Goal: Task Accomplishment & Management: Complete application form

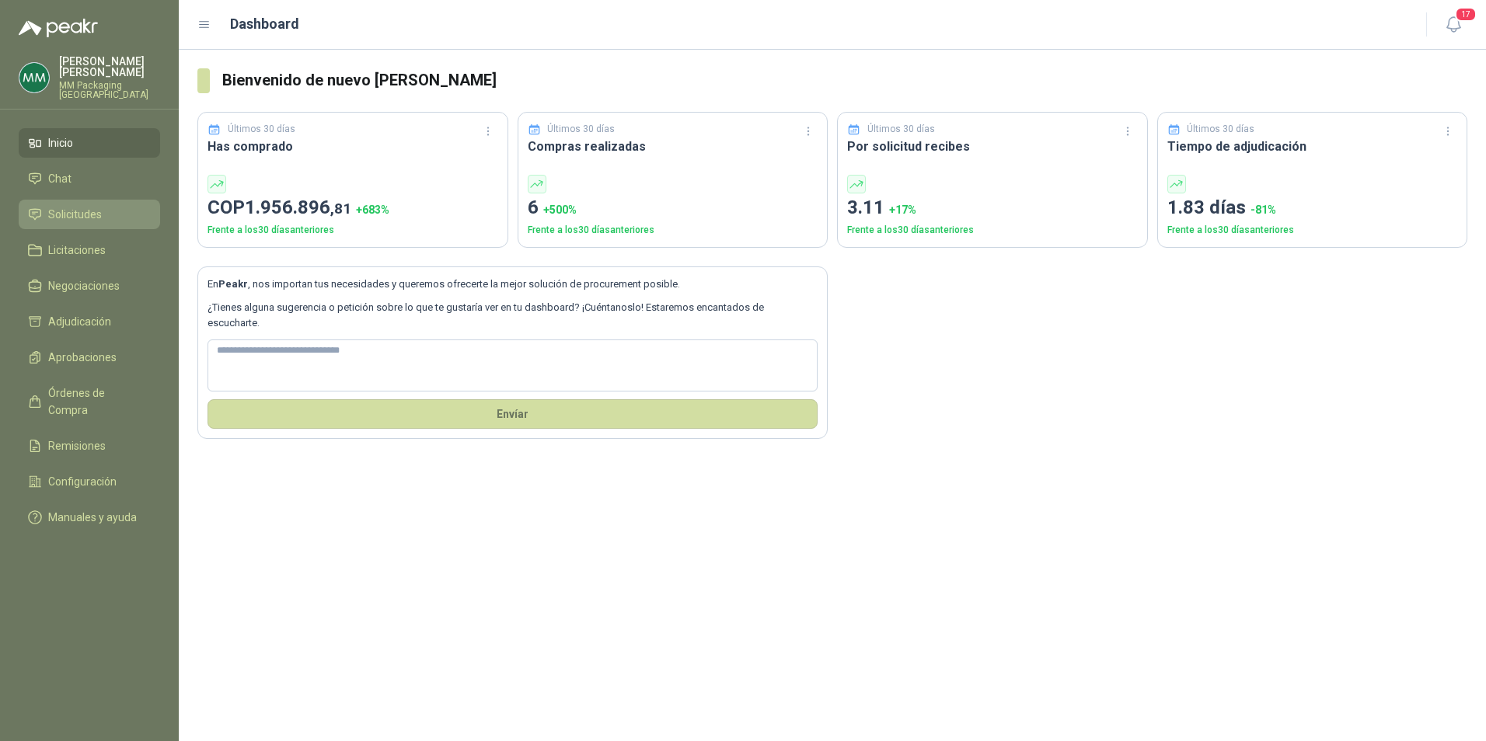
click at [57, 206] on span "Solicitudes" at bounding box center [75, 214] width 54 height 17
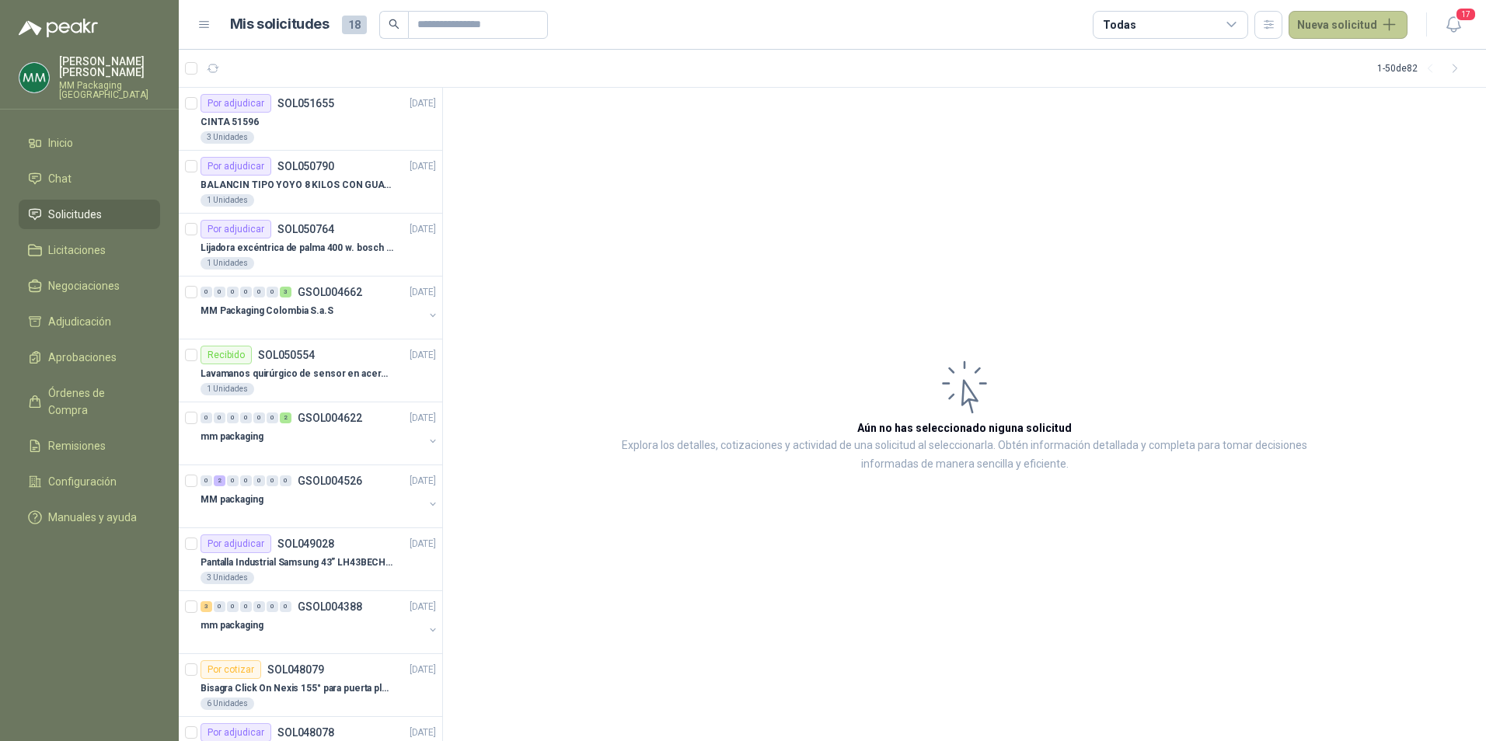
click at [1352, 31] on button "Nueva solicitud" at bounding box center [1348, 25] width 119 height 28
click at [1351, 60] on link "Solicitud" at bounding box center [1366, 62] width 132 height 27
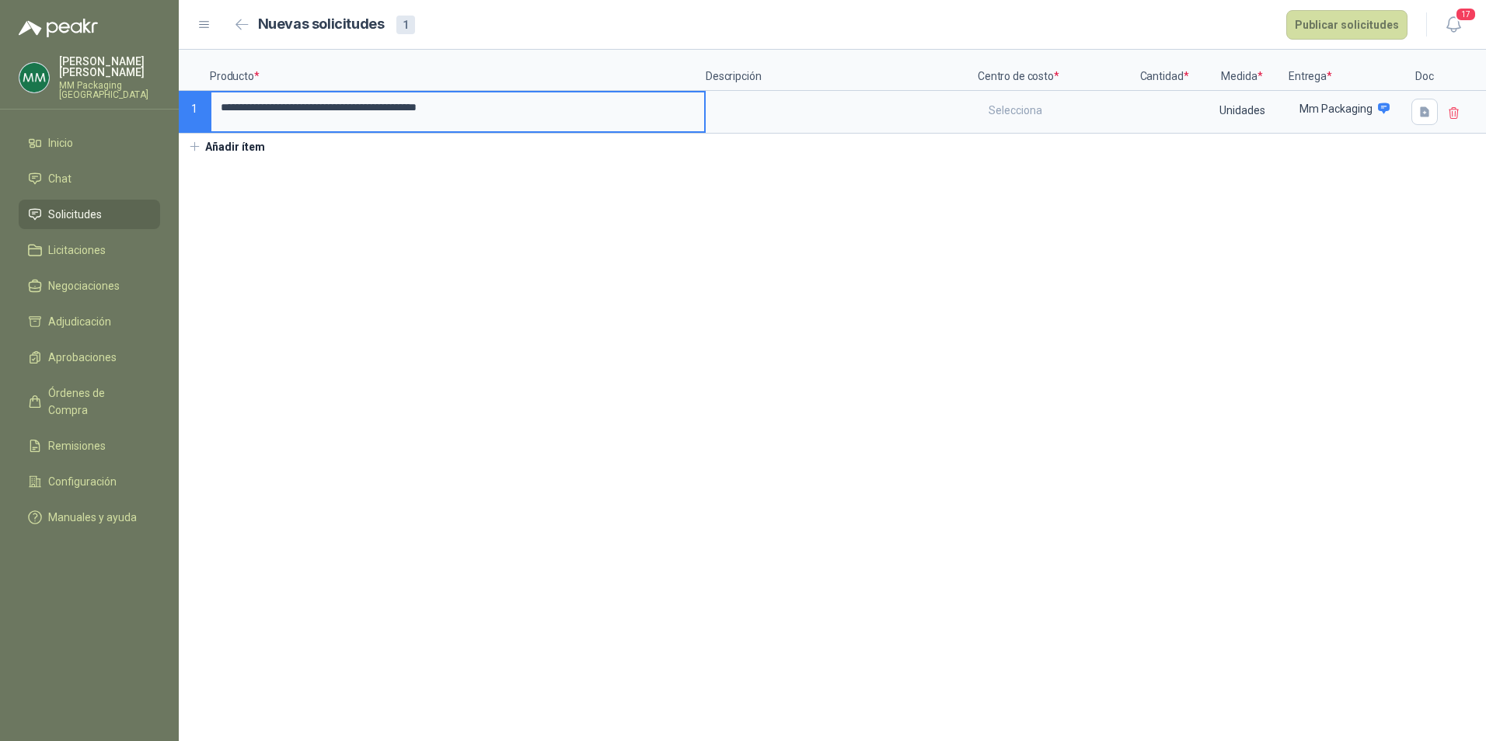
click at [1048, 85] on p "Centro de costo *" at bounding box center [1055, 70] width 155 height 41
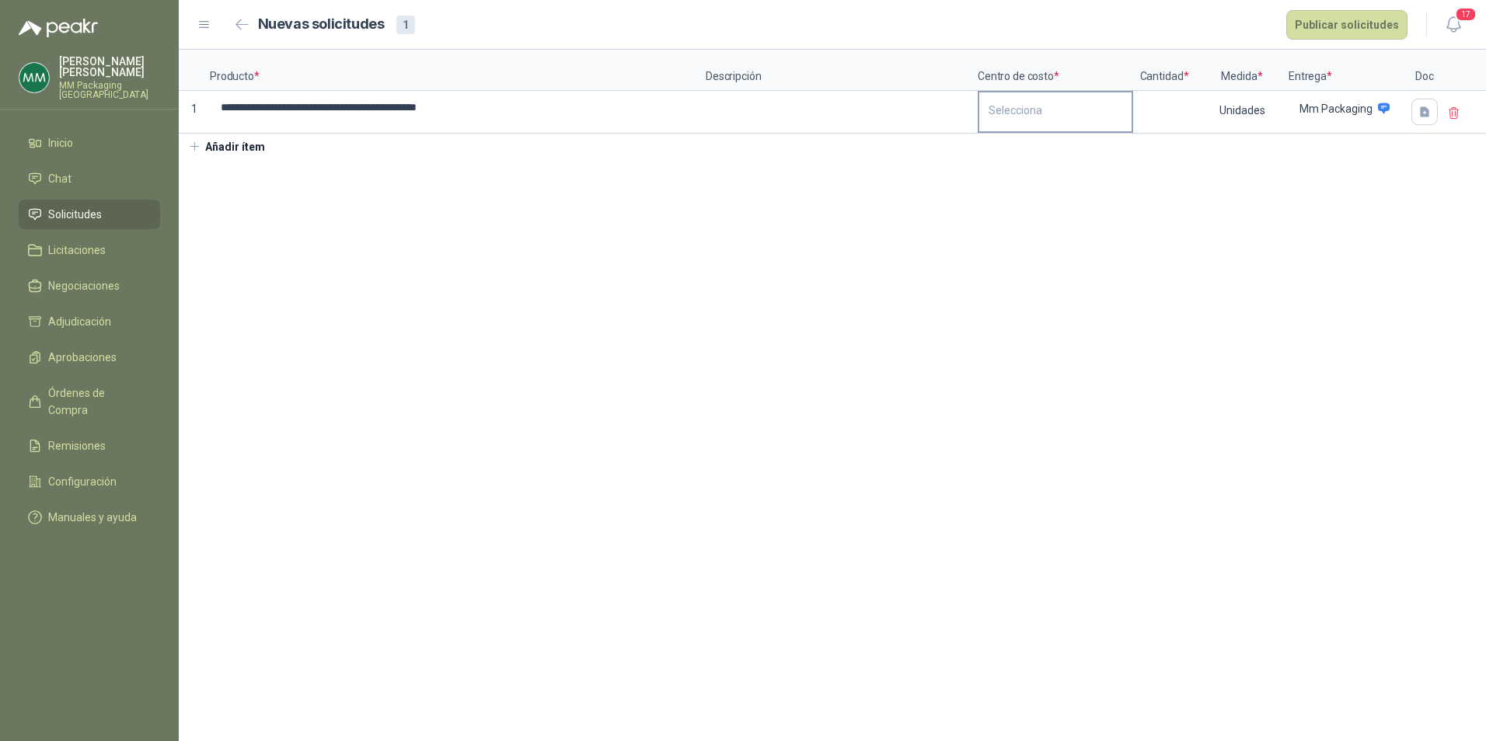
click at [1034, 98] on div "Selecciona" at bounding box center [1055, 110] width 152 height 36
click at [1047, 204] on div "200202 Mantenimiento" at bounding box center [1043, 206] width 100 height 11
click at [1183, 113] on input at bounding box center [1164, 107] width 59 height 30
type input "*"
click at [1358, 33] on button "Publicar solicitudes" at bounding box center [1346, 25] width 121 height 30
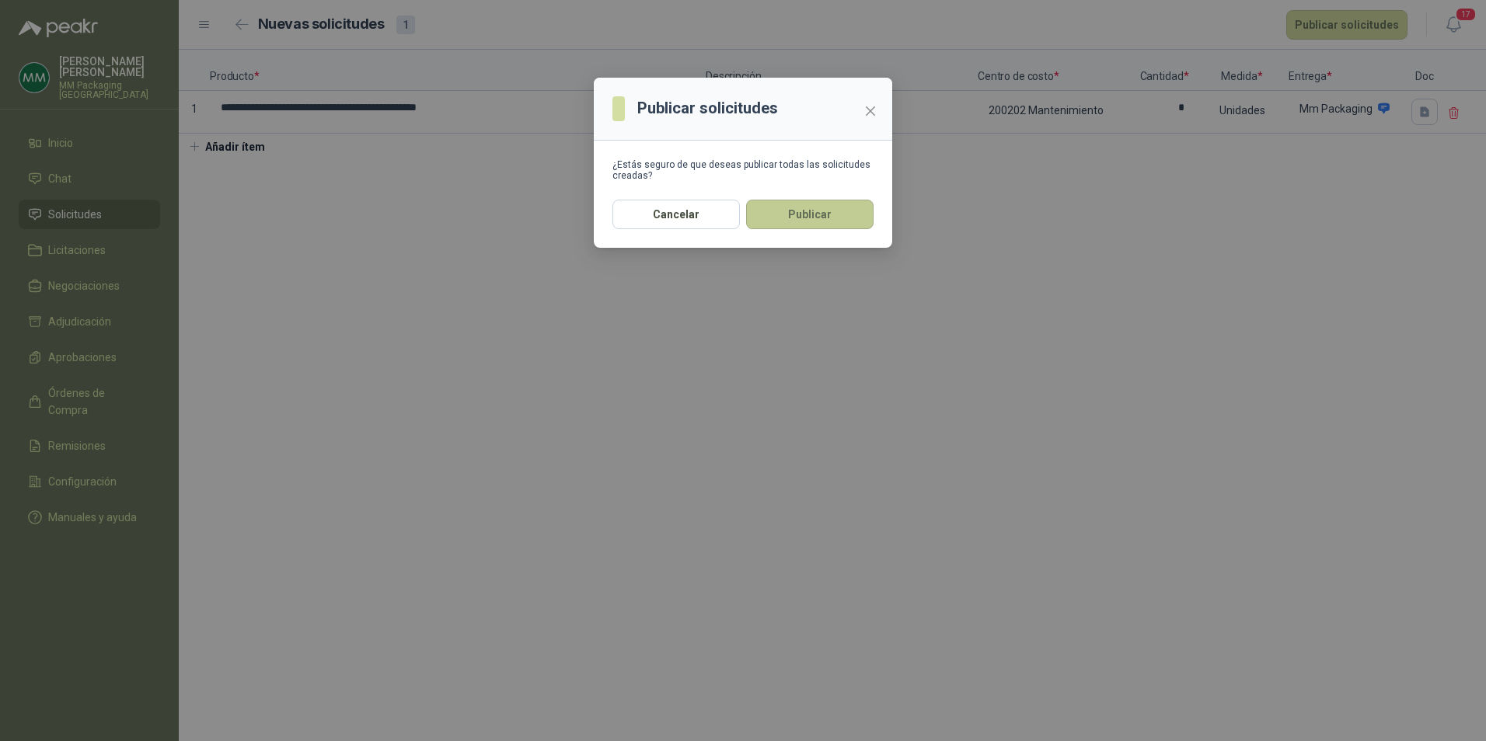
click at [820, 204] on button "Publicar" at bounding box center [809, 215] width 127 height 30
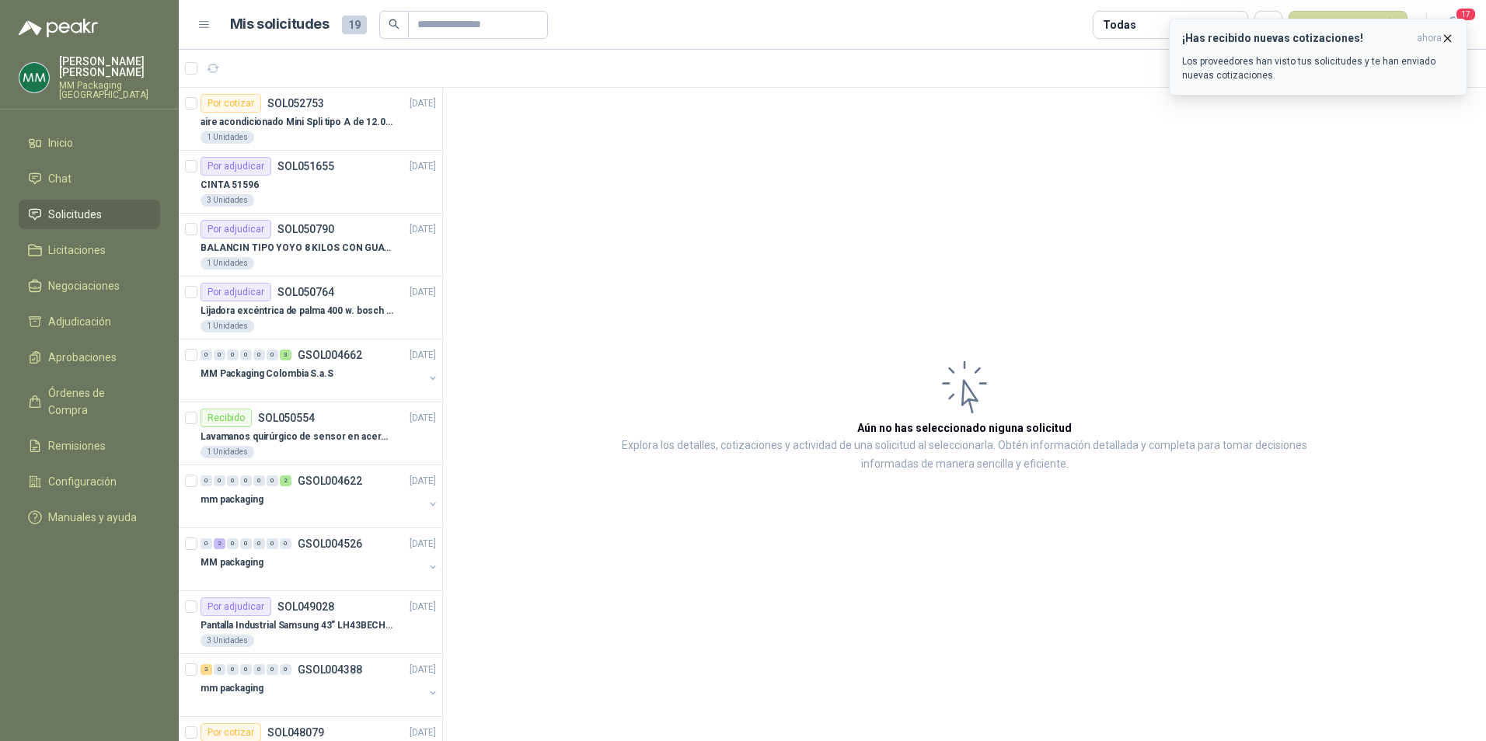
click at [1266, 63] on p "Los proveedores han visto tus solicitudes y te han enviado nuevas cotizaciones." at bounding box center [1318, 68] width 272 height 28
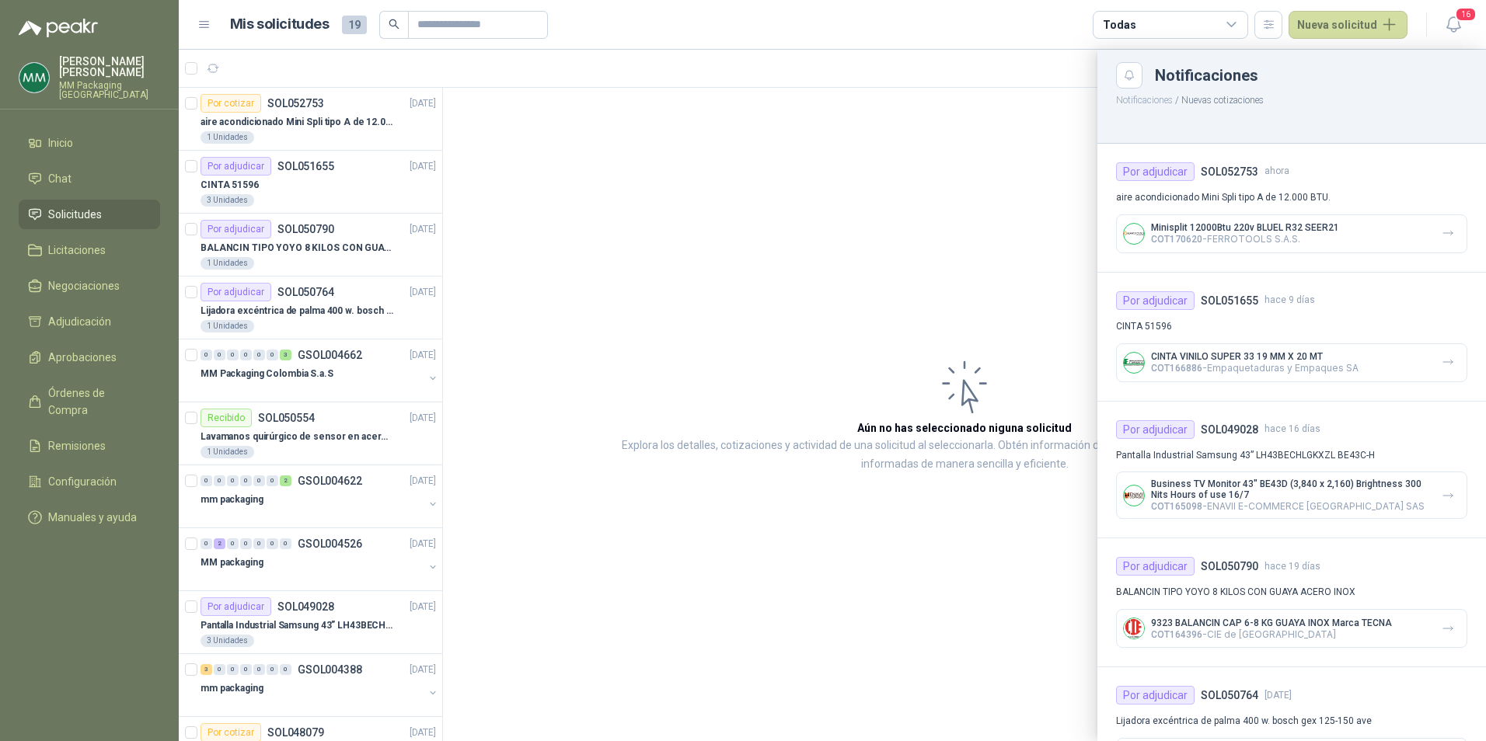
click at [1248, 19] on div "Todas" at bounding box center [1170, 25] width 155 height 28
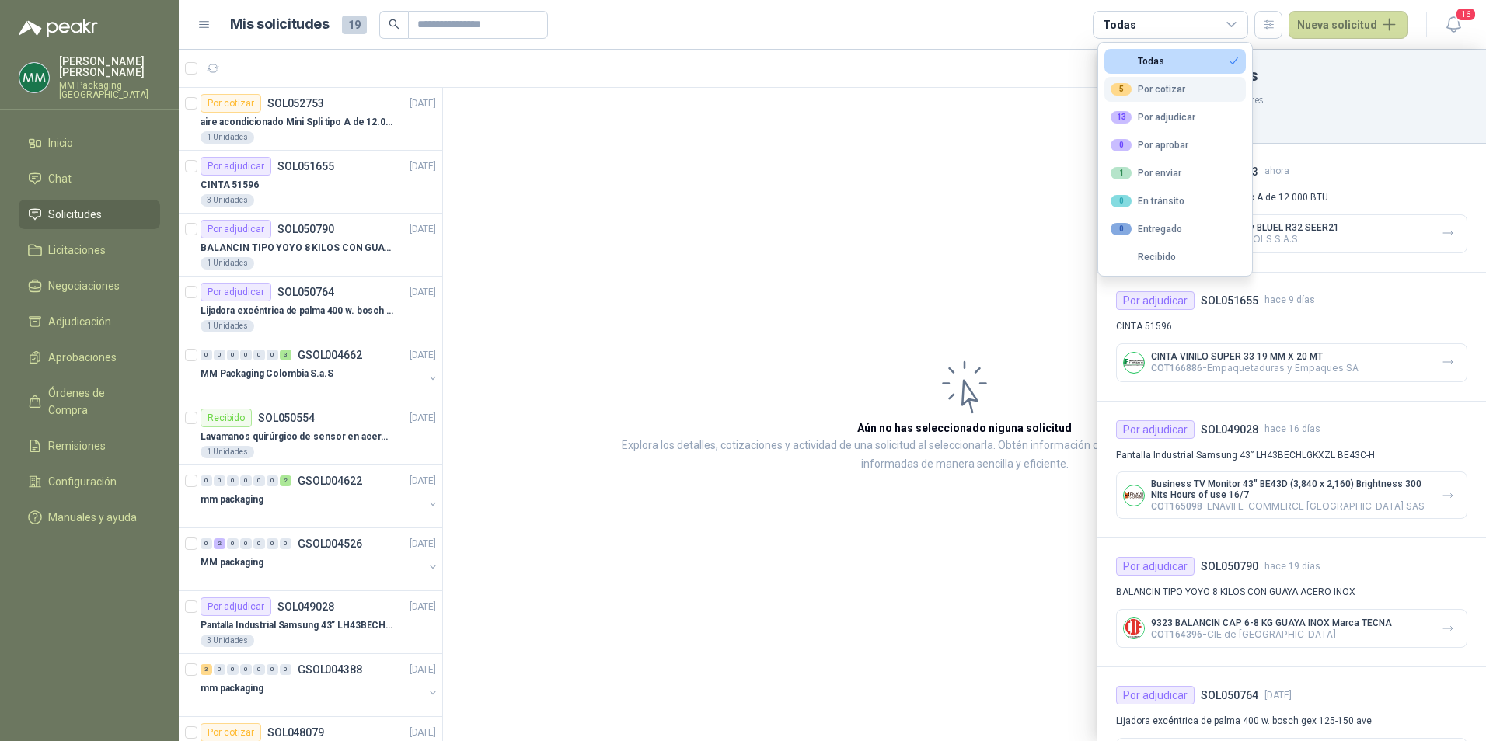
click at [1175, 92] on div "5 Por cotizar" at bounding box center [1148, 89] width 75 height 12
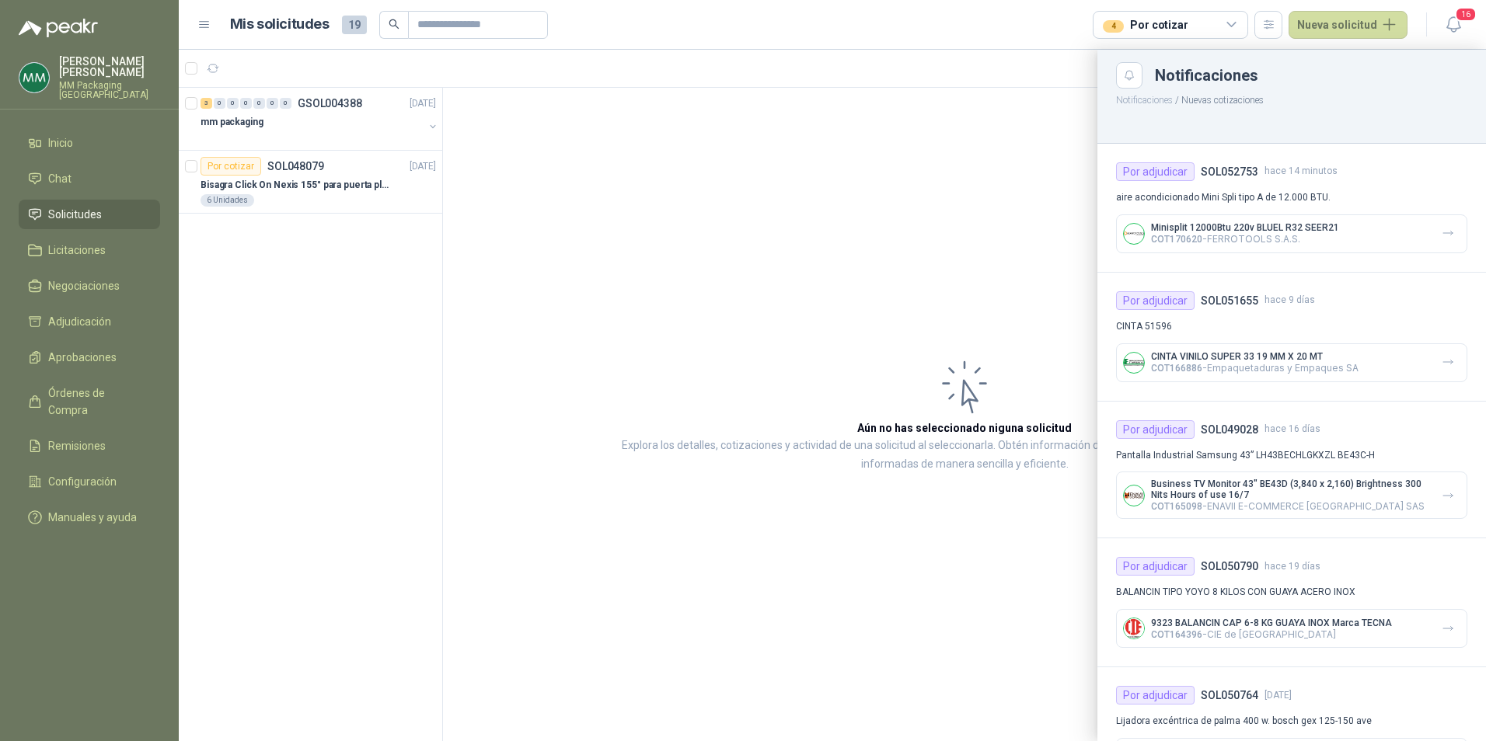
click at [251, 115] on div at bounding box center [832, 396] width 1307 height 692
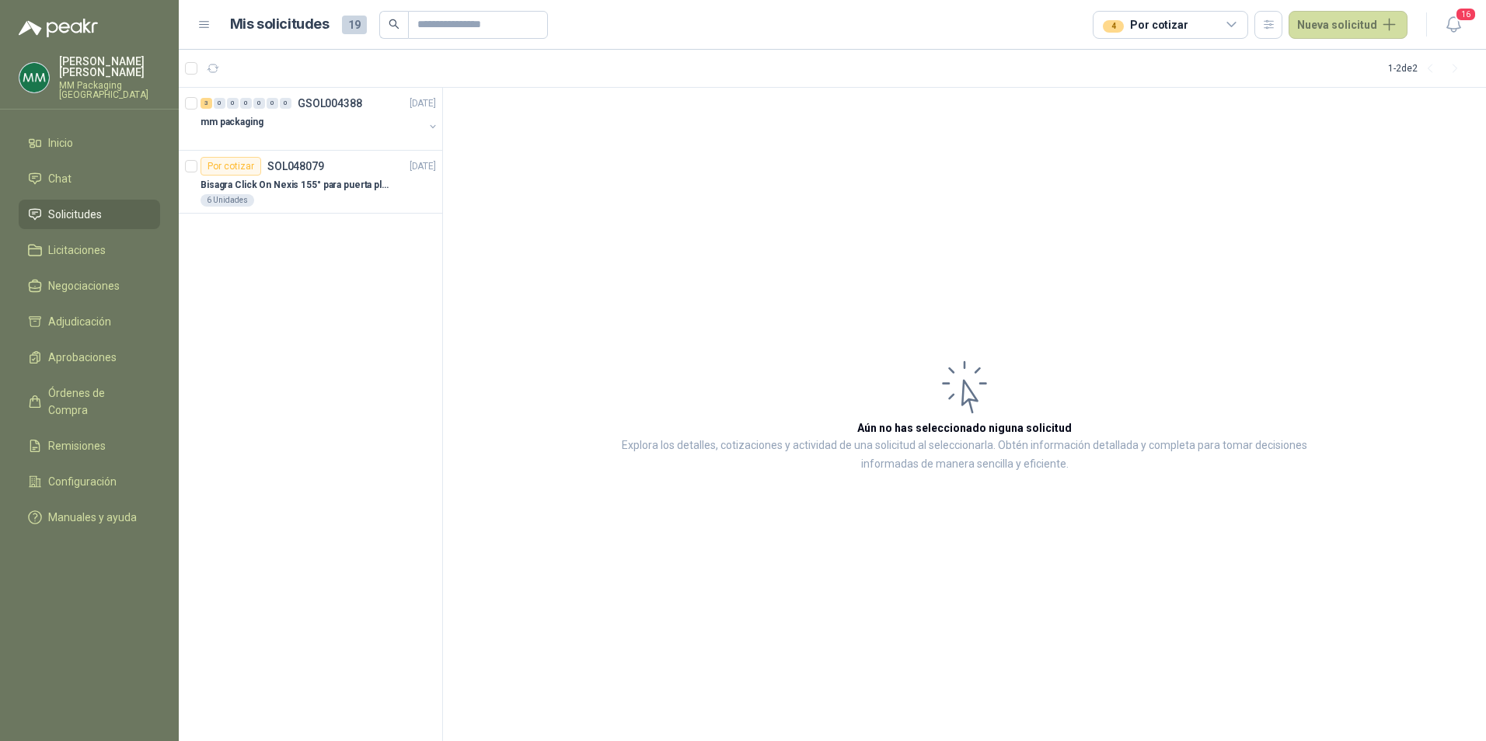
click at [1239, 22] on icon at bounding box center [1232, 25] width 14 height 14
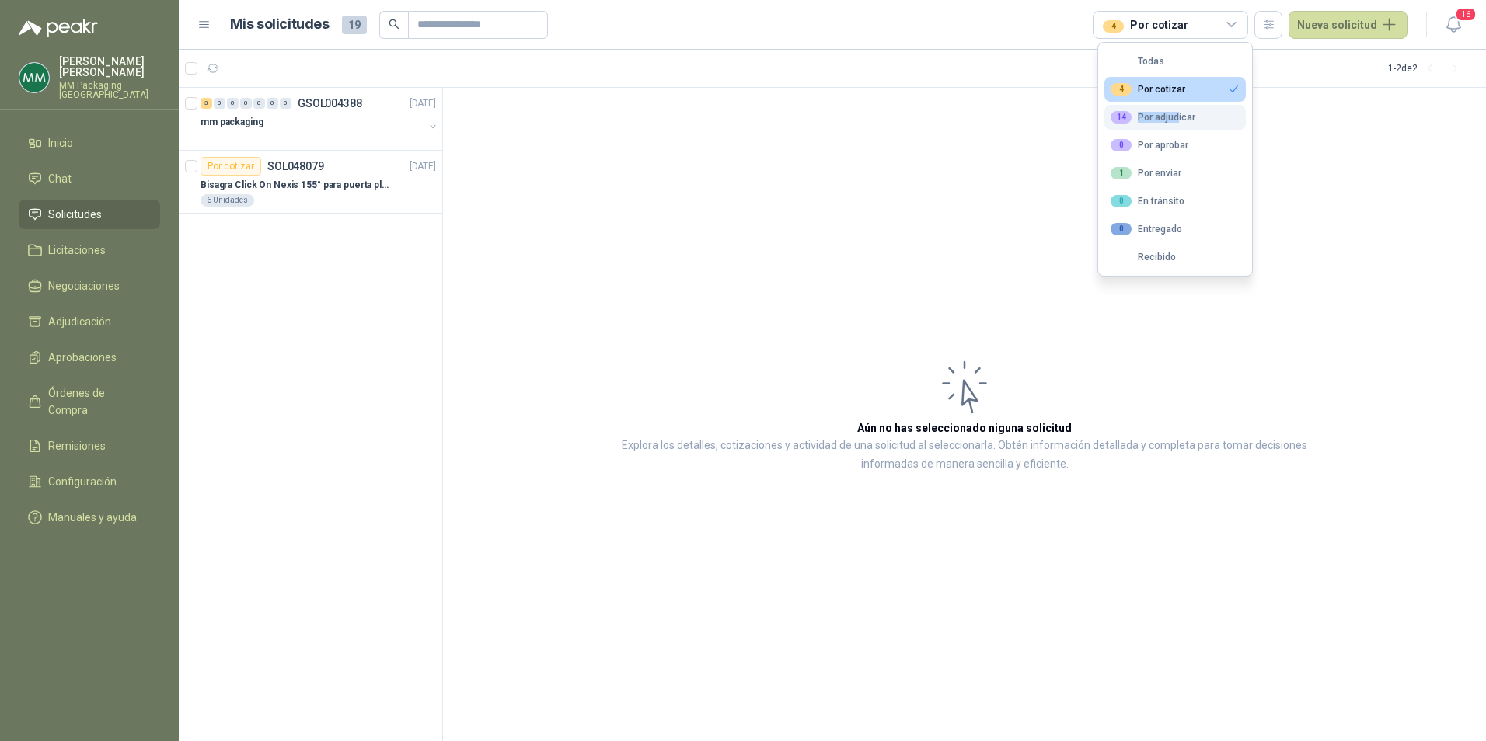
click at [1176, 122] on div "14 Por adjudicar" at bounding box center [1153, 117] width 85 height 12
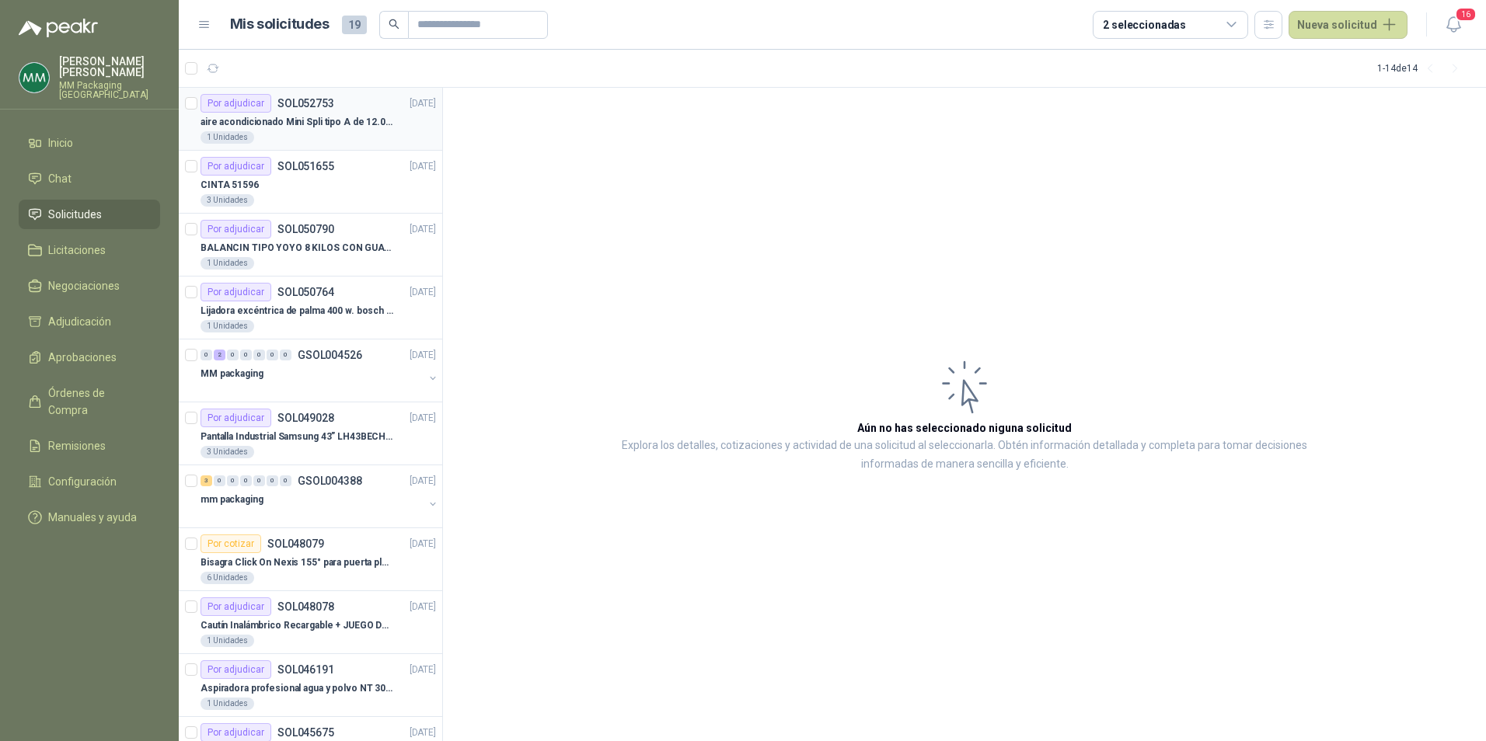
click at [249, 110] on div "Por adjudicar" at bounding box center [236, 103] width 71 height 19
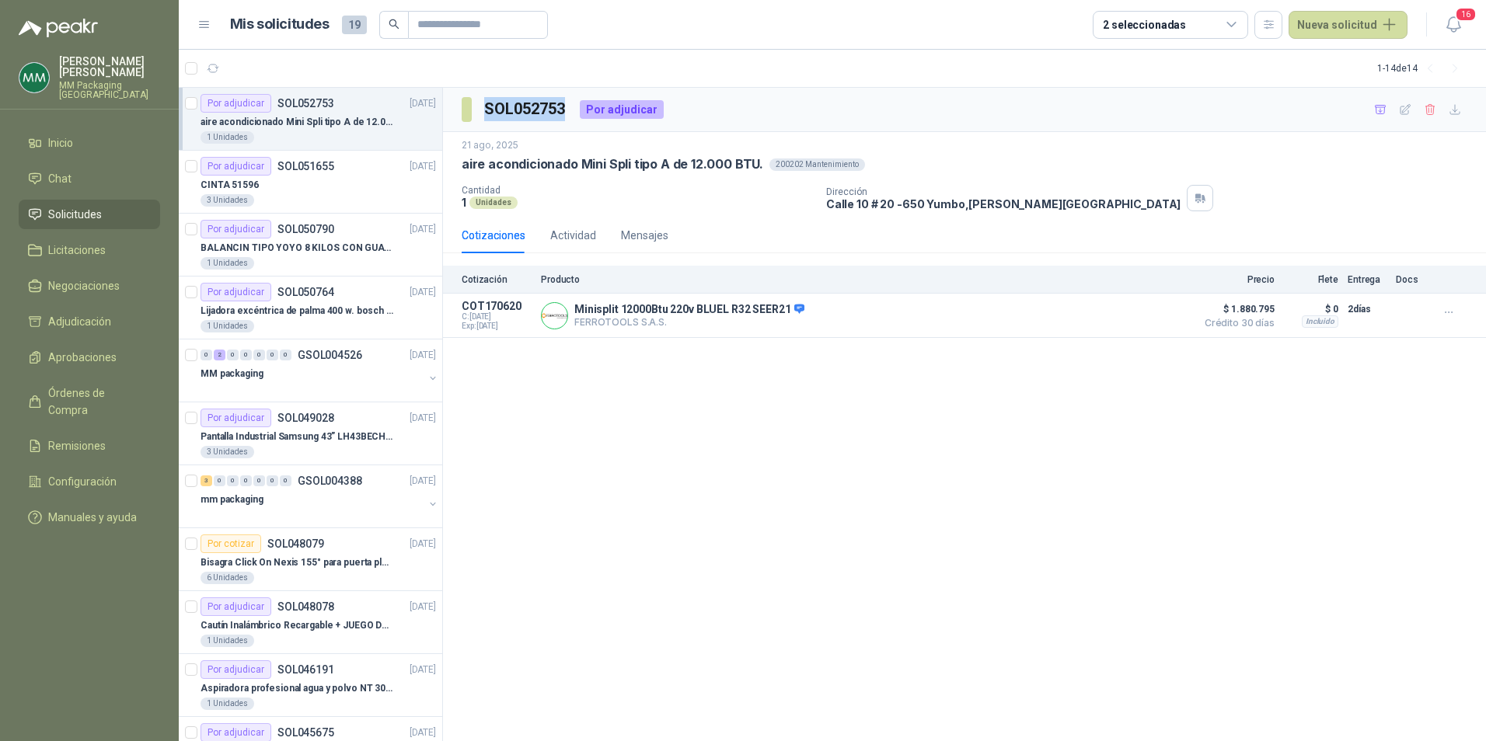
drag, startPoint x: 559, startPoint y: 104, endPoint x: 483, endPoint y: 94, distance: 76.1
click at [483, 94] on div "SOL052753 Por adjudicar" at bounding box center [964, 110] width 1043 height 44
copy h3 "SOL052753"
drag, startPoint x: 483, startPoint y: 94, endPoint x: 448, endPoint y: 21, distance: 81.0
click at [448, 21] on input "text" at bounding box center [471, 25] width 109 height 26
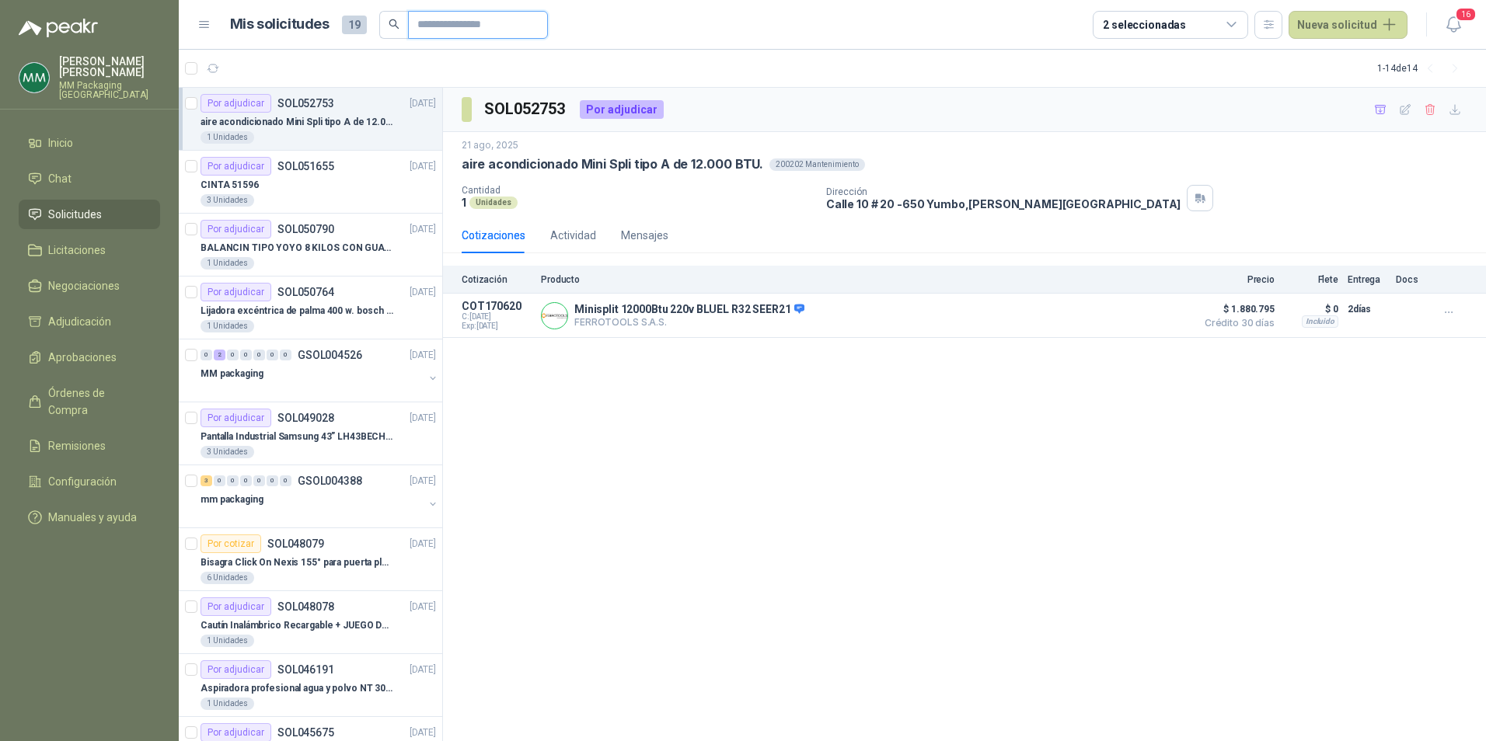
paste input "*********"
type input "*********"
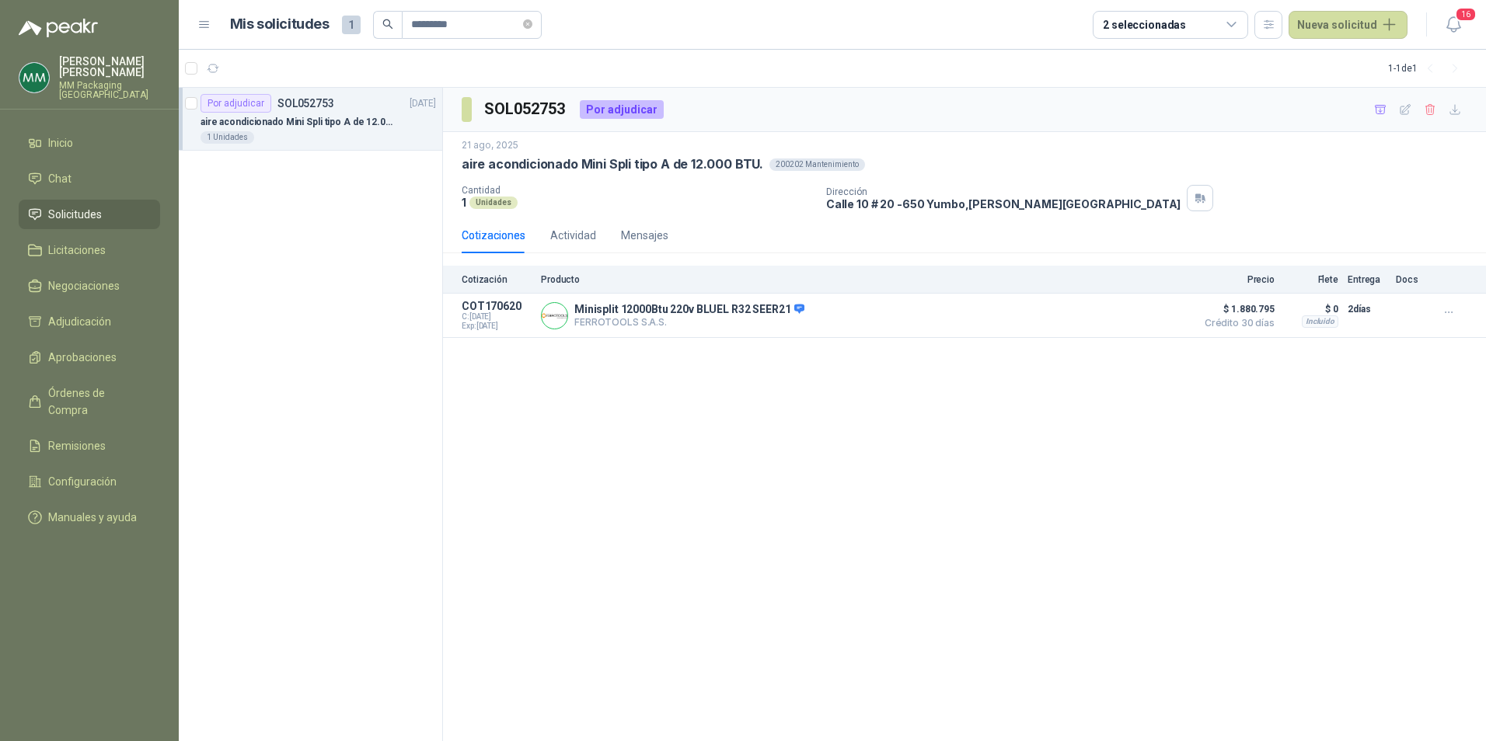
click at [640, 517] on div "SOL052753 Por adjudicar [DATE] aire acondicionado Mini Spli tipo A de 12.000 BT…" at bounding box center [964, 415] width 1043 height 654
